Goal: Transaction & Acquisition: Purchase product/service

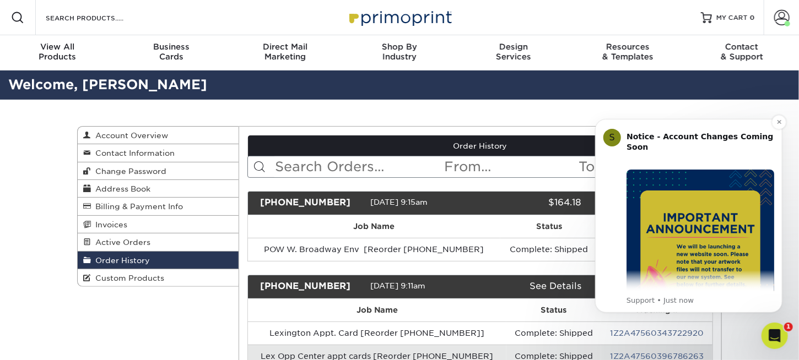
click at [718, 223] on img "Message content" at bounding box center [700, 243] width 148 height 148
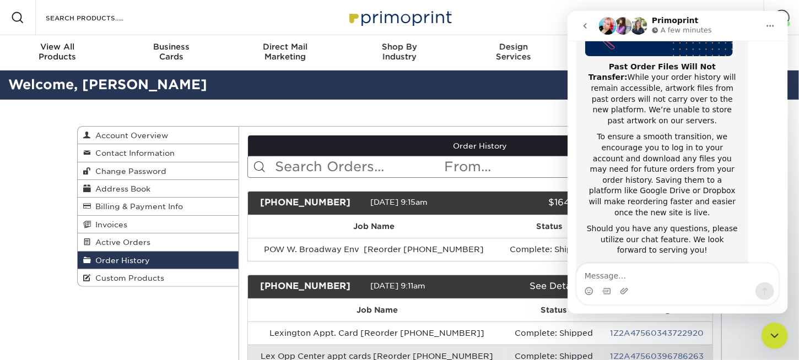
scroll to position [218, 0]
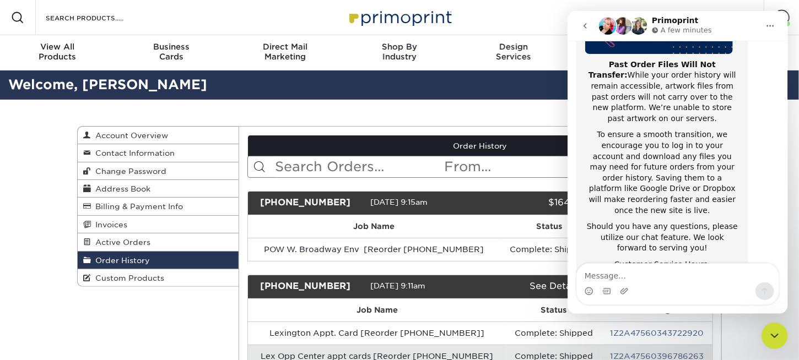
click at [773, 343] on div "Close Intercom Messenger" at bounding box center [774, 335] width 26 height 26
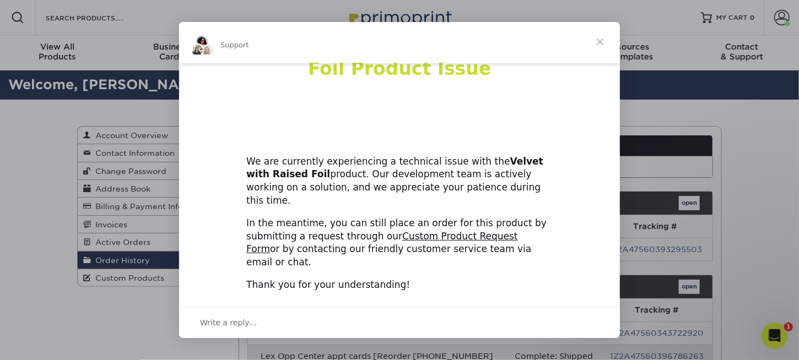
scroll to position [41, 0]
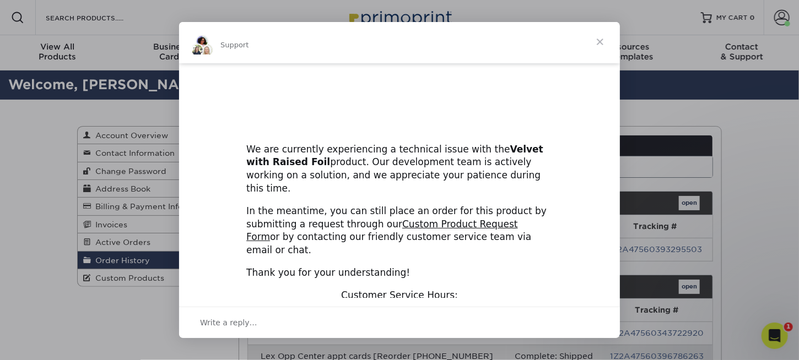
click at [598, 40] on span "Close" at bounding box center [600, 42] width 40 height 40
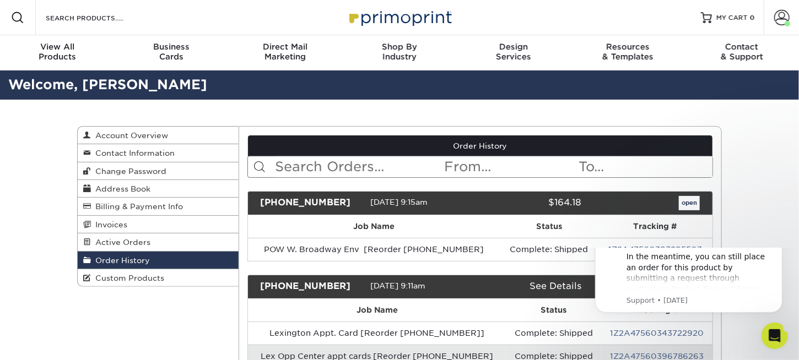
scroll to position [0, 0]
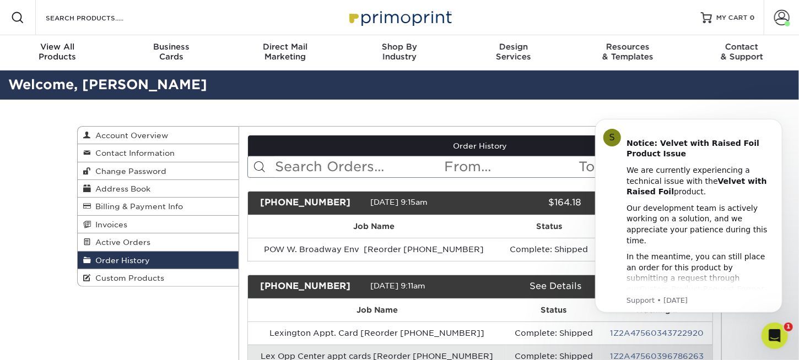
click at [783, 330] on div "Open Intercom Messenger" at bounding box center [774, 335] width 36 height 36
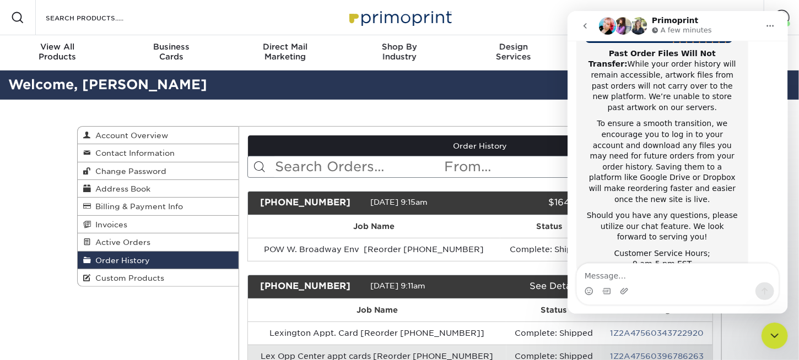
scroll to position [233, 0]
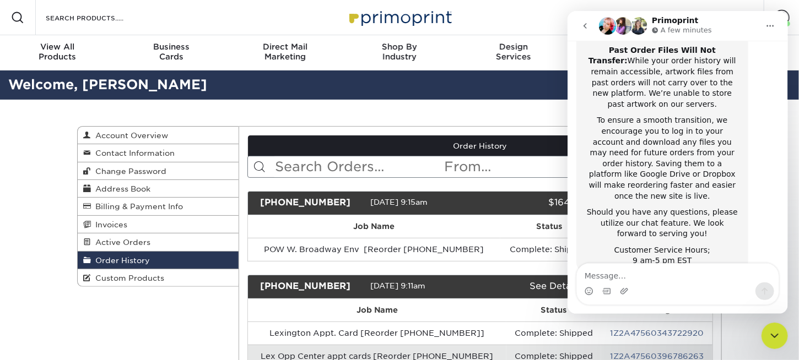
click at [591, 23] on button "go back" at bounding box center [584, 25] width 21 height 21
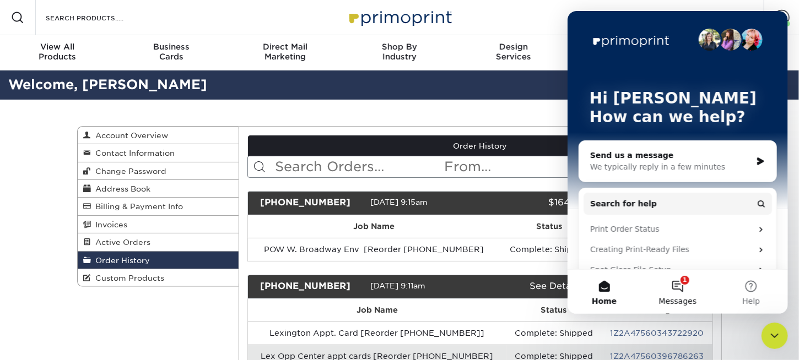
click at [686, 289] on button "1 Messages" at bounding box center [676, 292] width 73 height 44
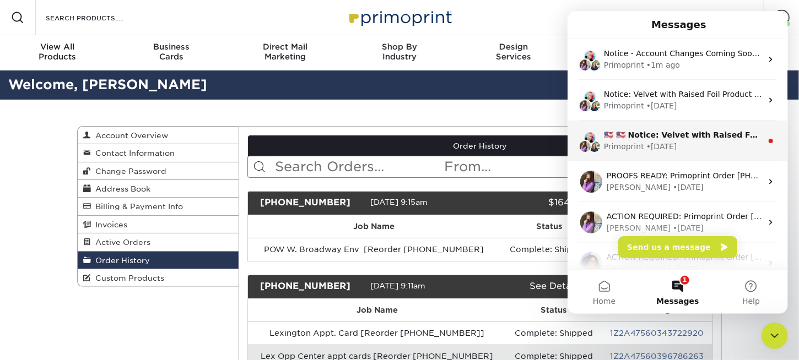
click at [658, 143] on div "• 3w ago" at bounding box center [661, 147] width 31 height 12
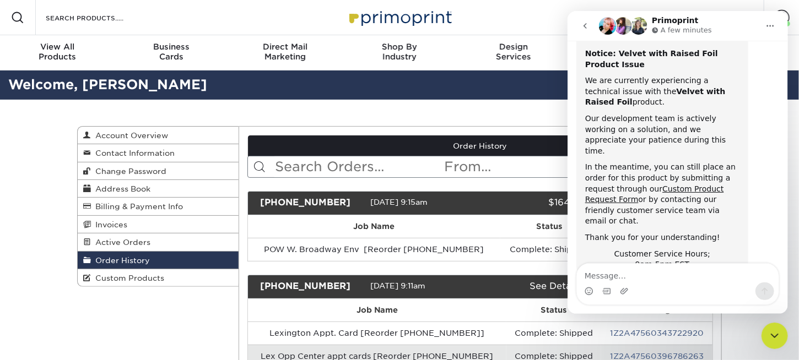
scroll to position [60, 0]
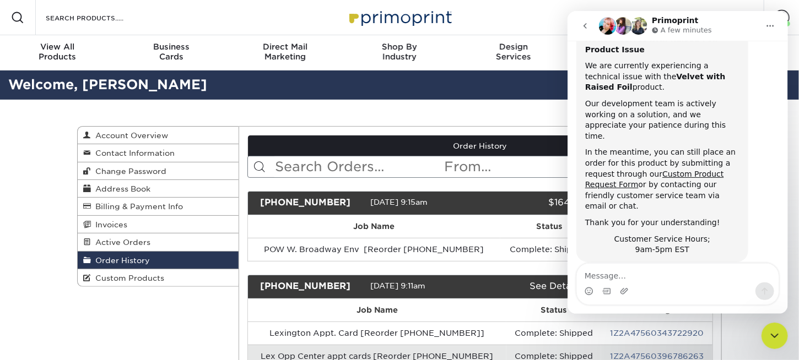
click at [771, 327] on div "Close Intercom Messenger" at bounding box center [774, 335] width 26 height 26
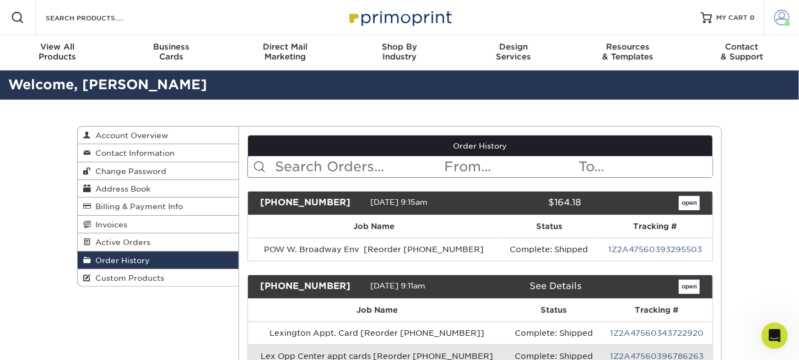
click at [780, 13] on span at bounding box center [781, 17] width 15 height 15
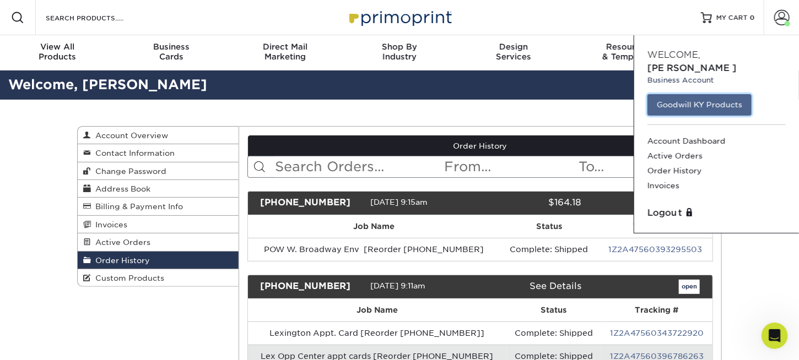
click at [710, 94] on link "Goodwill KY Products" at bounding box center [700, 104] width 104 height 21
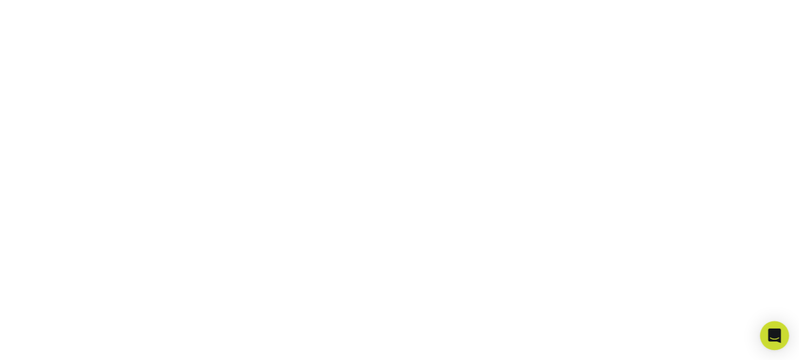
scroll to position [275, 0]
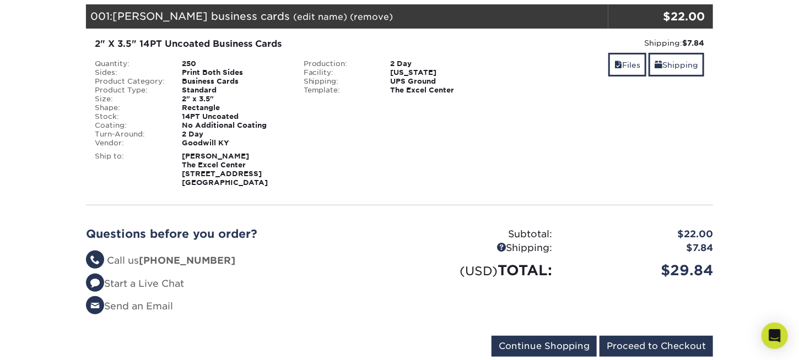
scroll to position [165, 0]
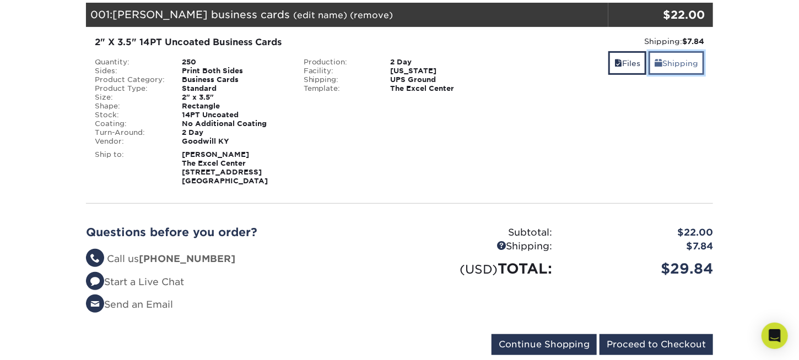
click at [668, 58] on link "Shipping" at bounding box center [677, 63] width 56 height 24
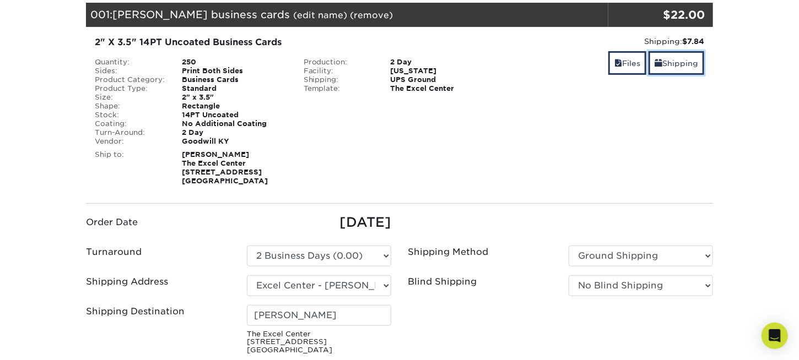
scroll to position [273, 0]
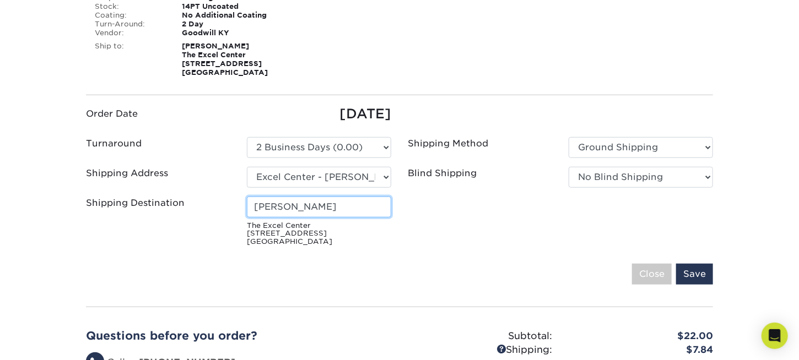
click at [315, 211] on input "Di Graham" at bounding box center [319, 207] width 144 height 21
type input "D"
type input "[PERSON_NAME]"
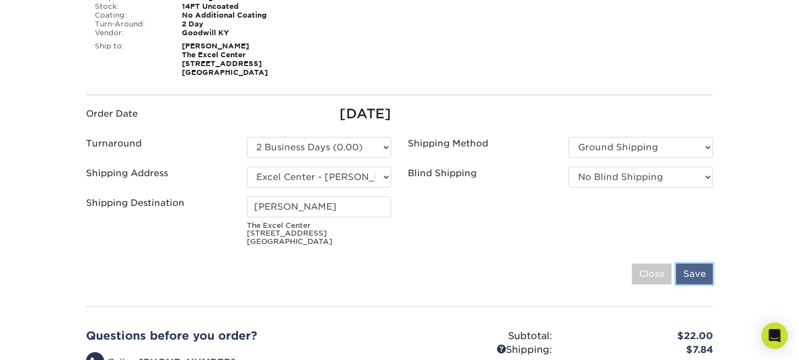
click at [690, 270] on input "Save" at bounding box center [694, 274] width 37 height 21
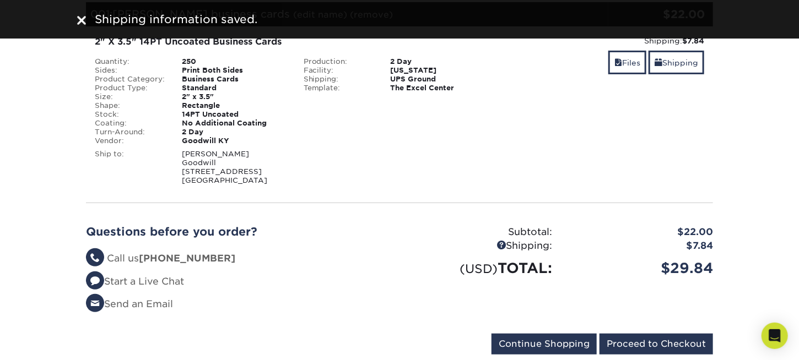
scroll to position [165, 0]
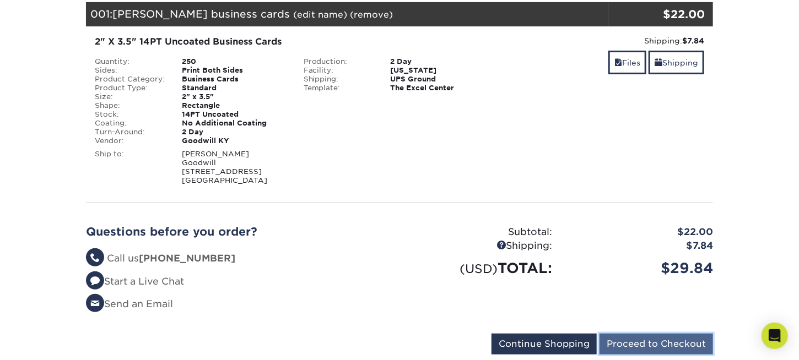
click at [634, 344] on input "Proceed to Checkout" at bounding box center [657, 344] width 114 height 21
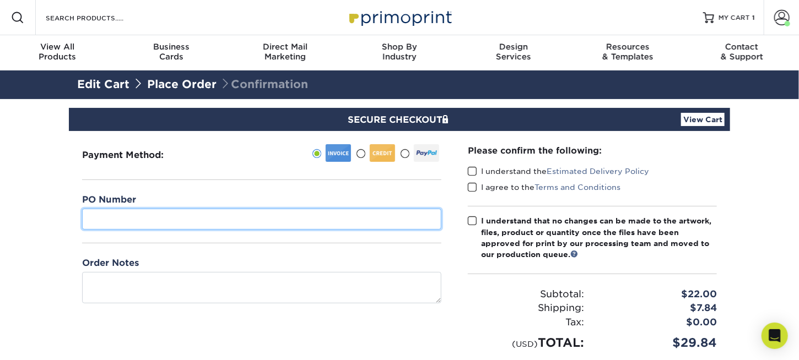
click at [208, 217] on input "text" at bounding box center [261, 219] width 359 height 21
paste input "110-1-788-5762-000"
type input "110-1-788-5762-000"
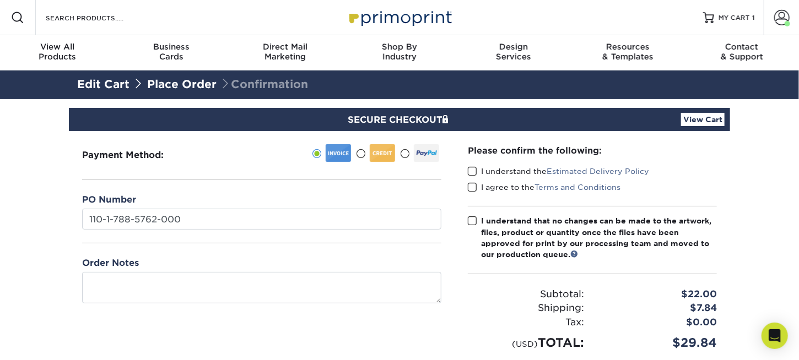
click at [471, 170] on span at bounding box center [472, 171] width 9 height 10
click at [0, 0] on input "I understand the Estimated Delivery Policy" at bounding box center [0, 0] width 0 height 0
click at [470, 184] on span at bounding box center [472, 187] width 9 height 10
click at [0, 0] on input "I agree to the Terms and Conditions" at bounding box center [0, 0] width 0 height 0
click at [470, 220] on span at bounding box center [472, 221] width 9 height 10
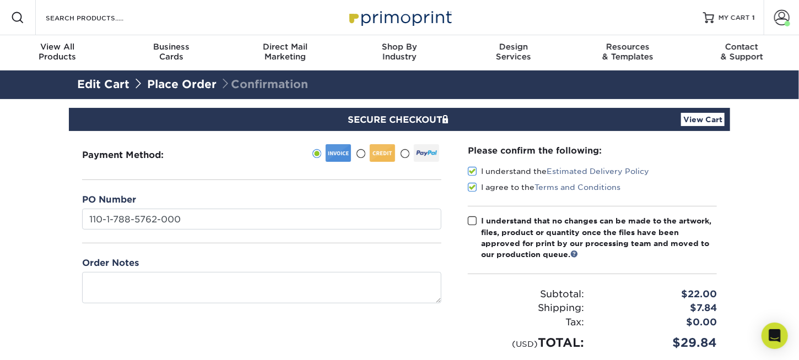
click at [0, 0] on input "I understand that no changes can be made to the artwork, files, product or quan…" at bounding box center [0, 0] width 0 height 0
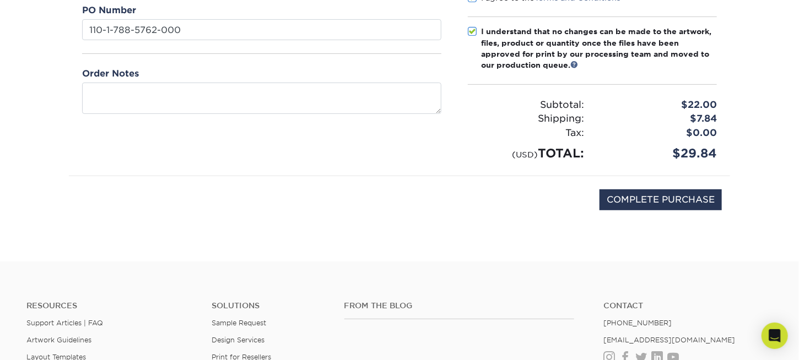
scroll to position [192, 0]
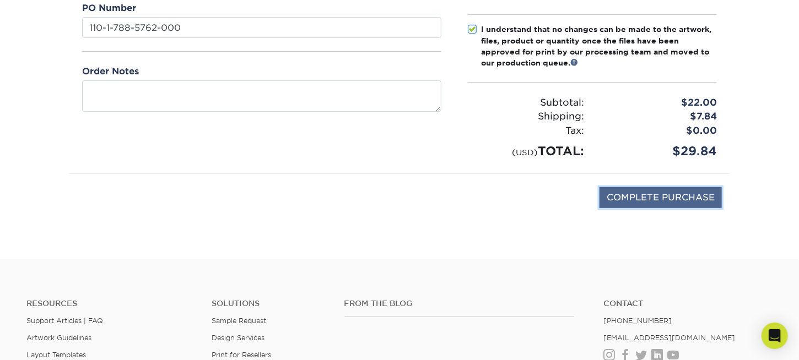
click at [657, 197] on input "COMPLETE PURCHASE" at bounding box center [661, 197] width 122 height 21
type input "PROCESSING, PLEASE WAIT..."
